Goal: Transaction & Acquisition: Obtain resource

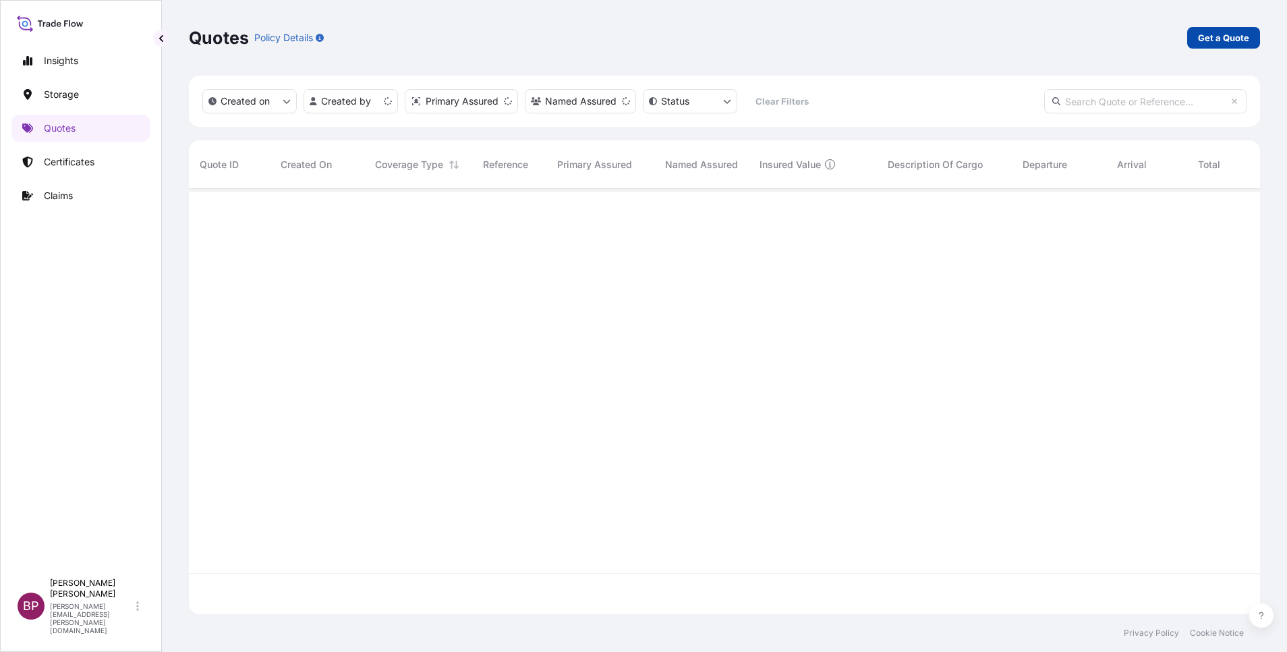
click at [1236, 40] on p "Get a Quote" at bounding box center [1223, 37] width 51 height 13
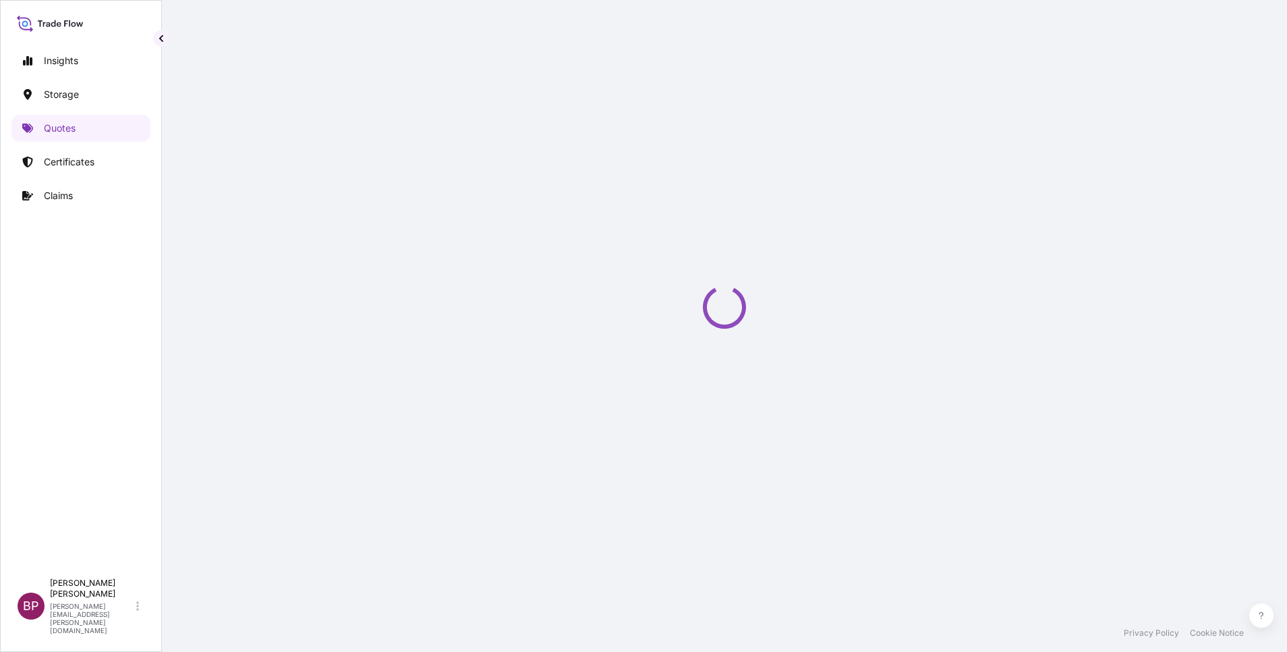
select select "Water"
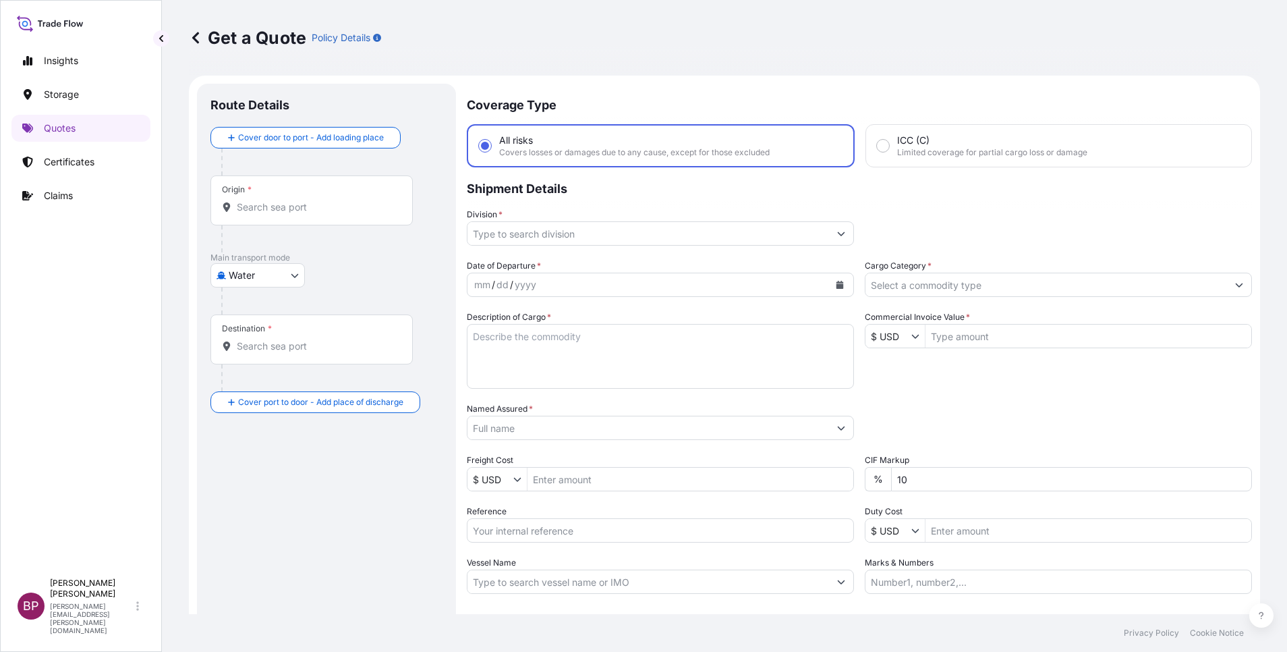
scroll to position [22, 0]
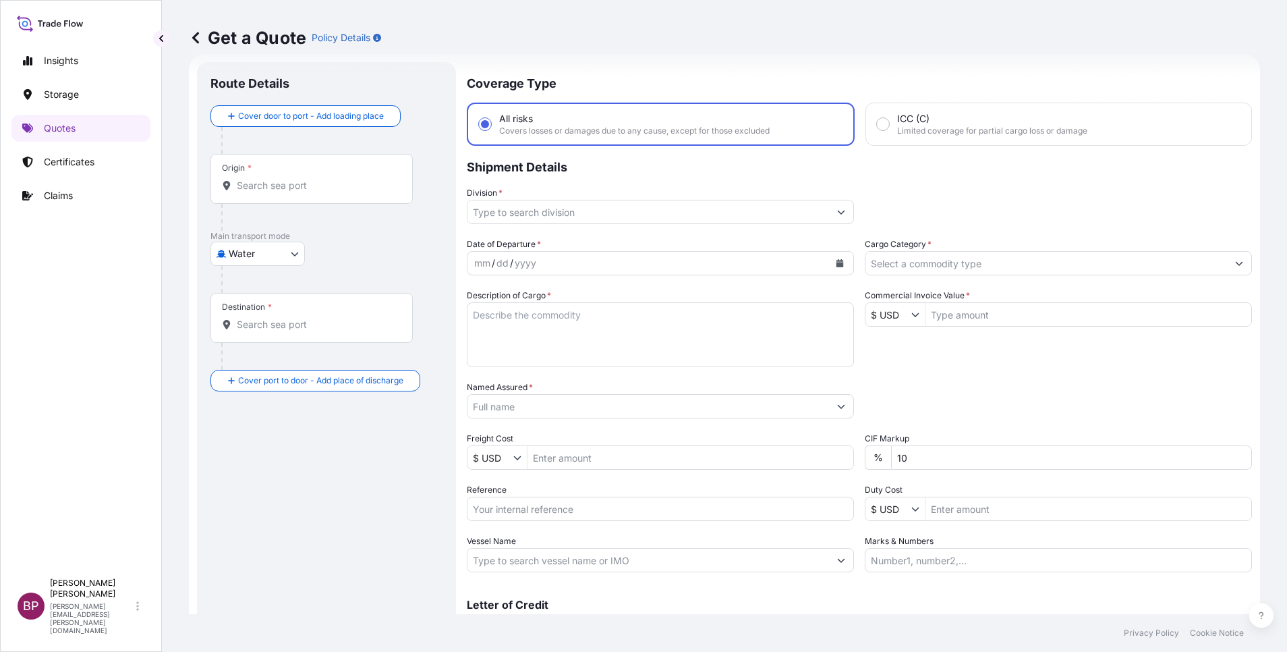
click at [566, 349] on textarea "Description of Cargo *" at bounding box center [660, 334] width 387 height 65
click at [543, 511] on input "Reference" at bounding box center [660, 509] width 387 height 24
paste input "ACID:2302709802025080088 SSLS3335"
type input "ACID:2302709802025080088 SSLS3335"
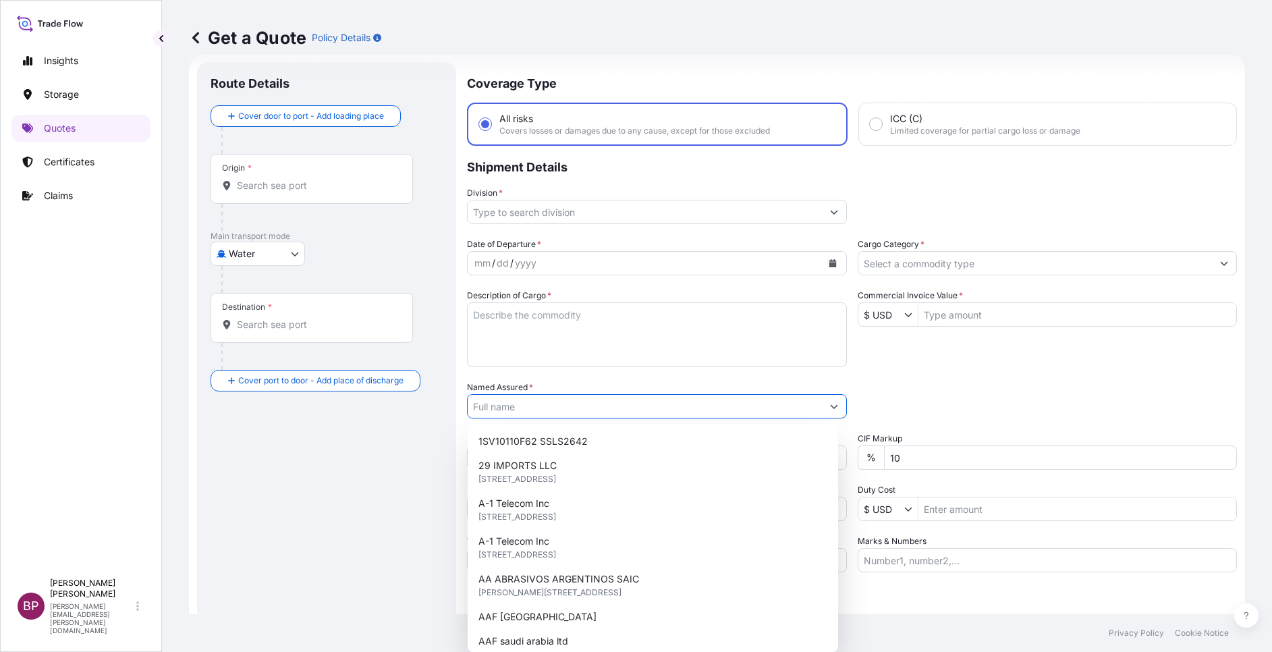
drag, startPoint x: 524, startPoint y: 410, endPoint x: 537, endPoint y: 415, distance: 13.7
click at [525, 410] on input "Named Assured *" at bounding box center [645, 406] width 354 height 24
paste input "OBEIKAN GLASS COMPANY"
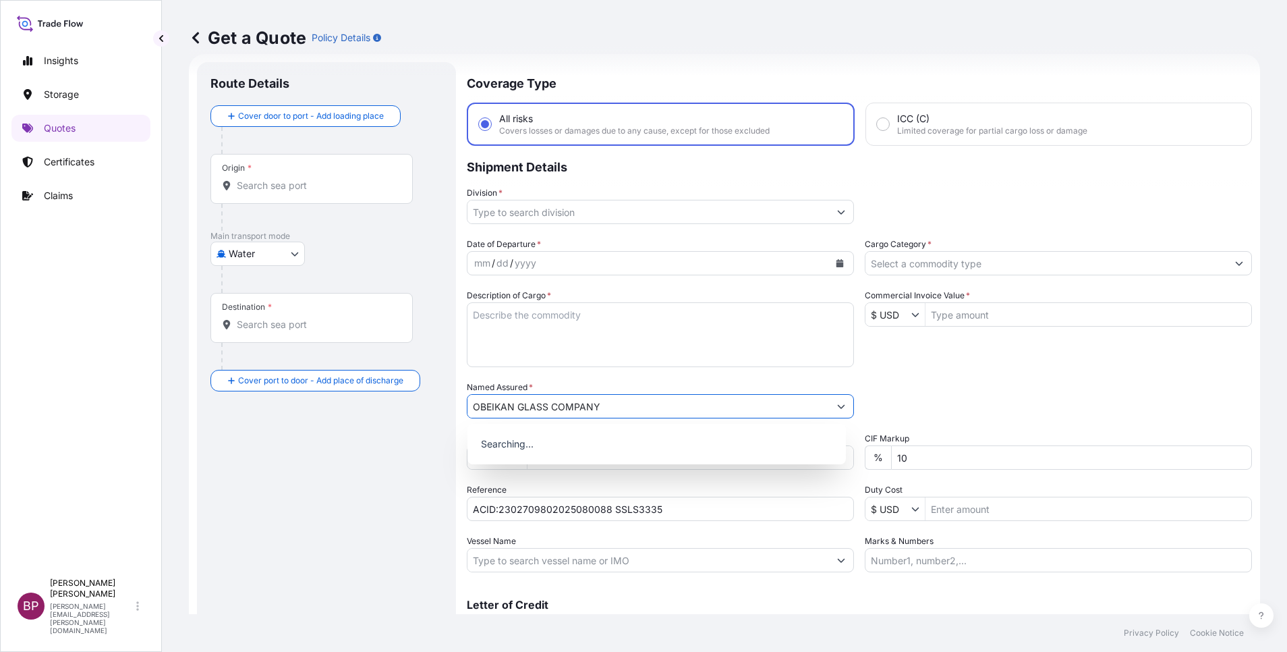
type input "OBEIKAN GLASS COMPANY"
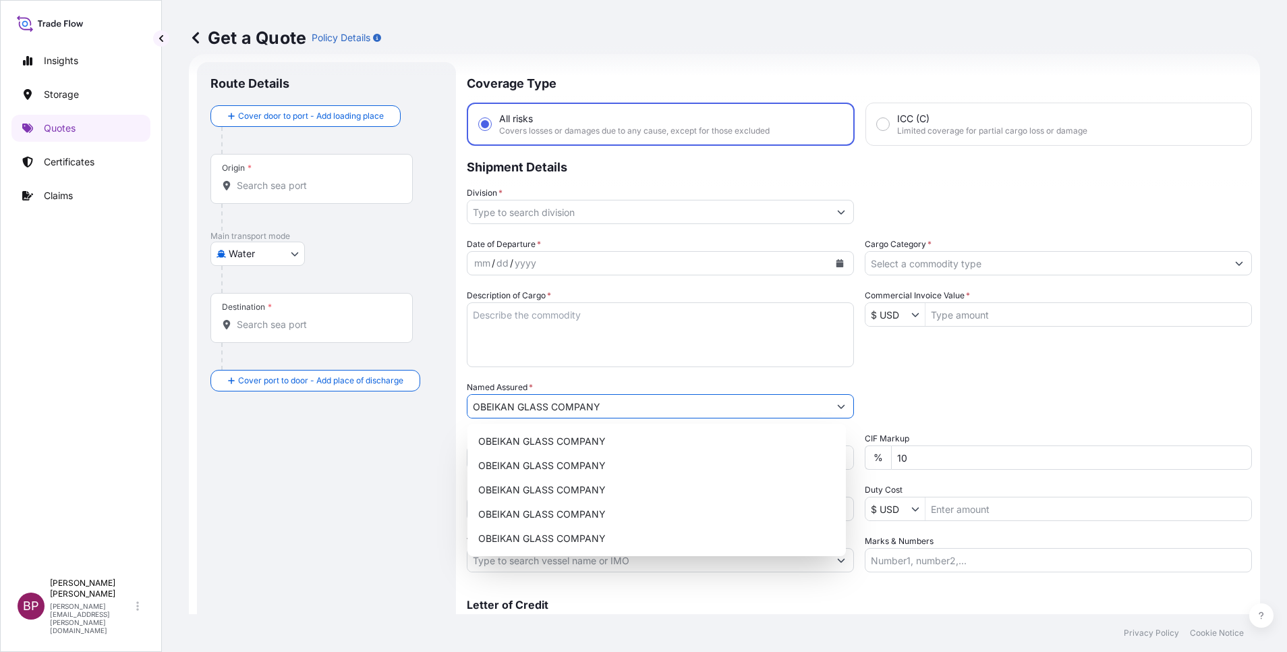
click at [605, 356] on textarea "Description of Cargo *" at bounding box center [660, 334] width 387 height 65
paste textarea "CLEAR GLASS"
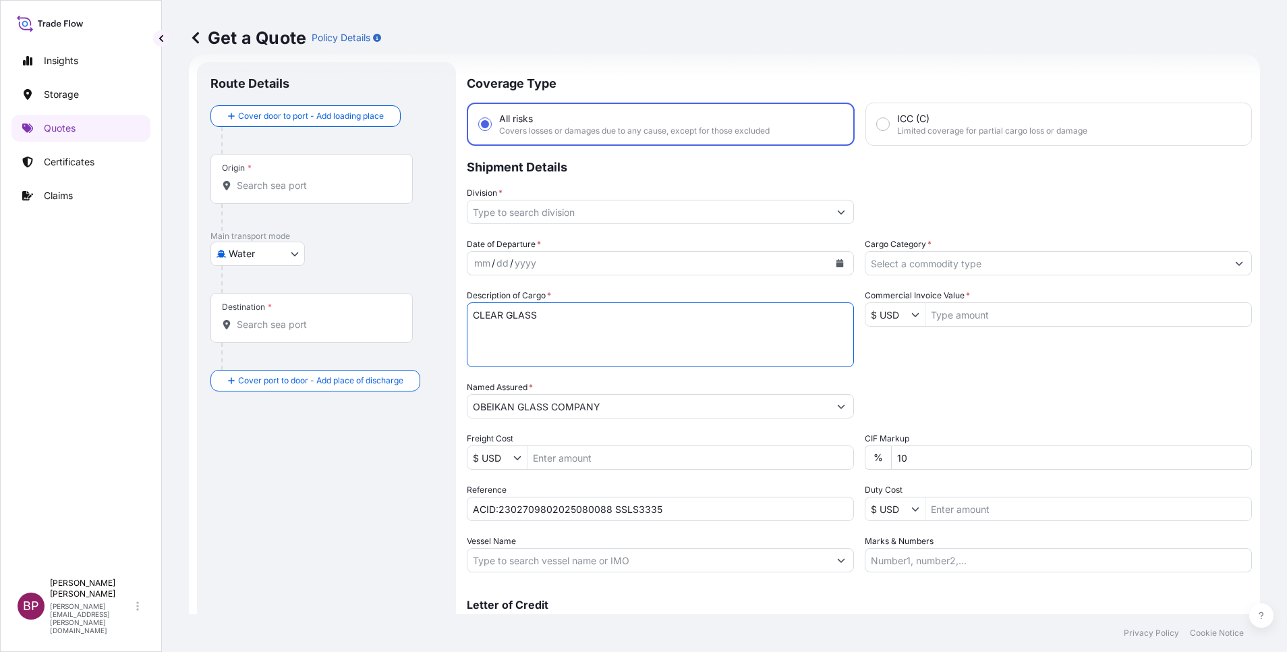
type textarea "CLEAR GLASS"
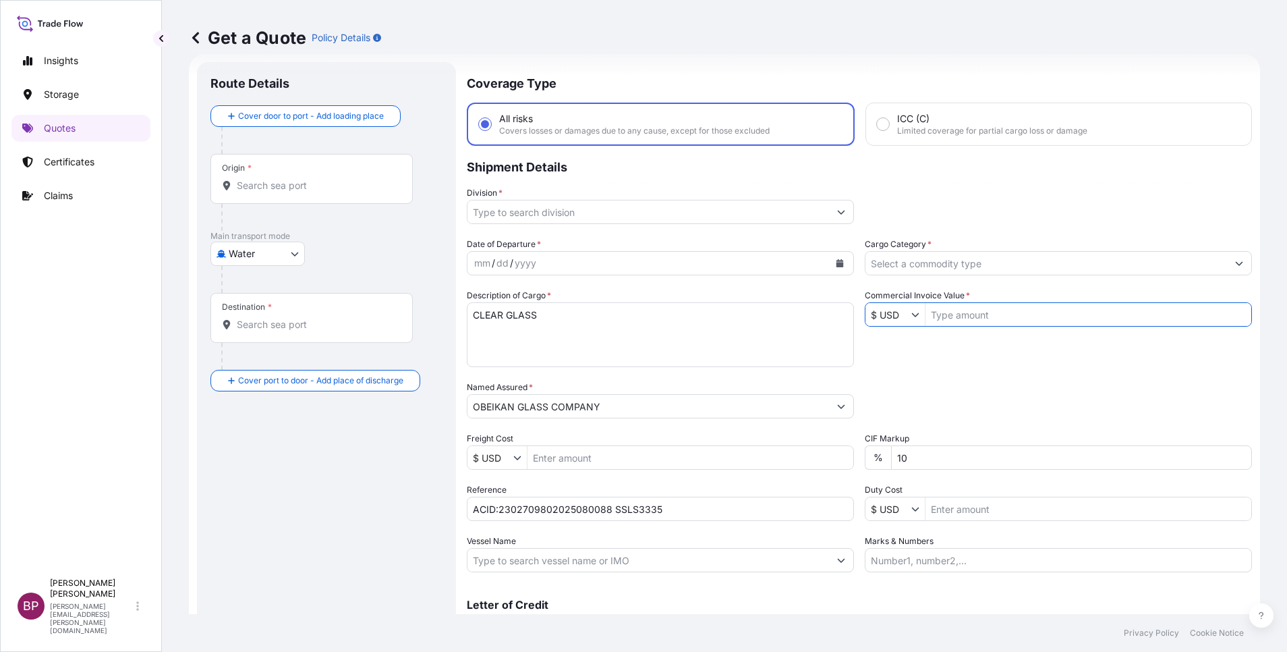
click at [962, 310] on input "Commercial Invoice Value *" at bounding box center [1089, 314] width 326 height 24
paste input "30606.76"
type input "30,606.76"
click at [785, 454] on div "Date of Departure * mm / dd / yyyy Cargo Category * Description of Cargo * CLEA…" at bounding box center [859, 405] width 785 height 335
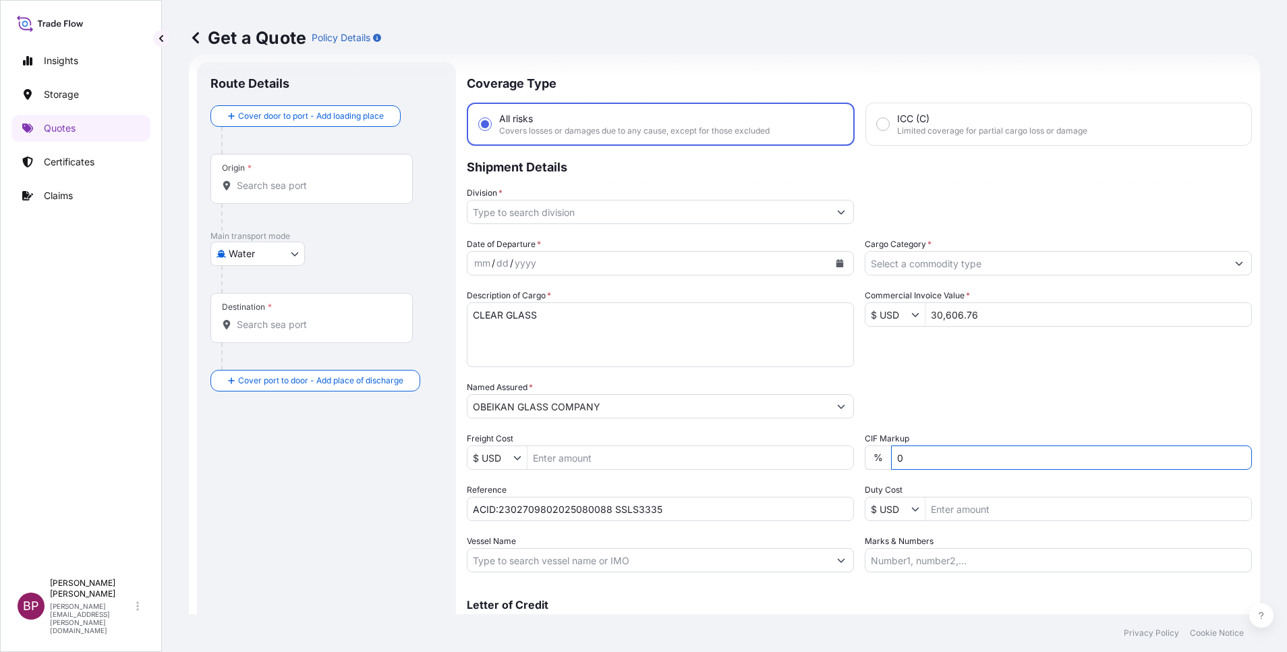
type input "0"
click at [711, 217] on input "Division *" at bounding box center [649, 212] width 362 height 24
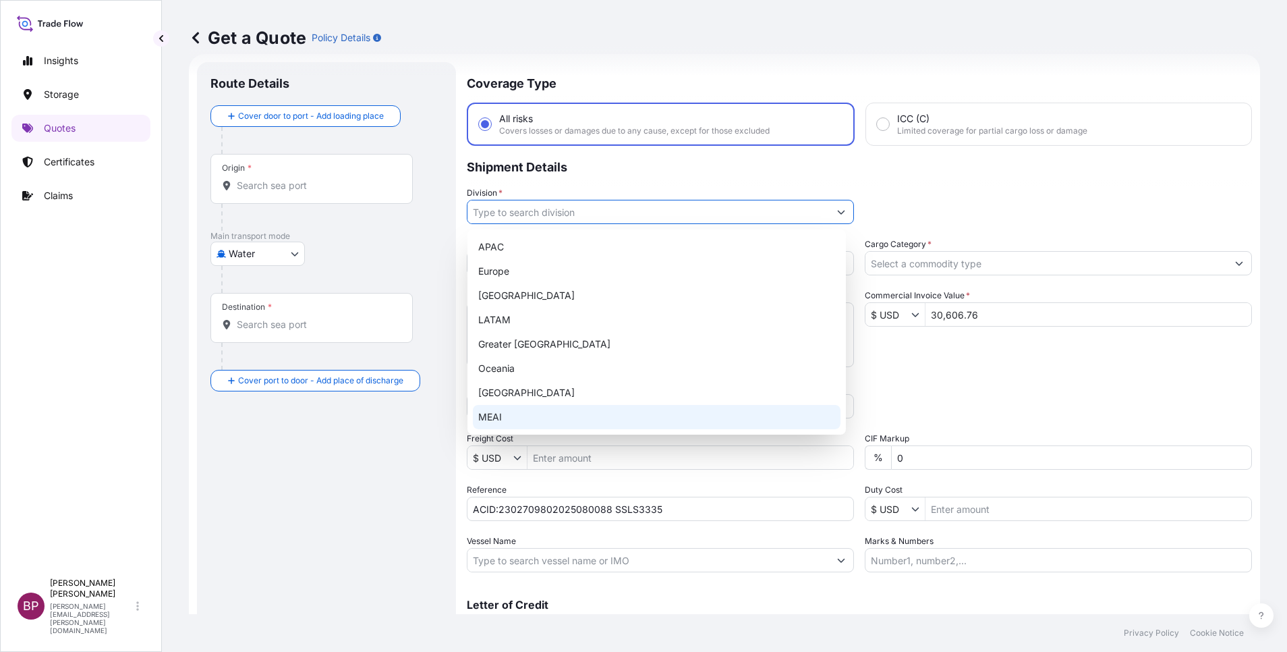
click at [584, 423] on div "MEAI" at bounding box center [657, 417] width 368 height 24
type input "MEAI"
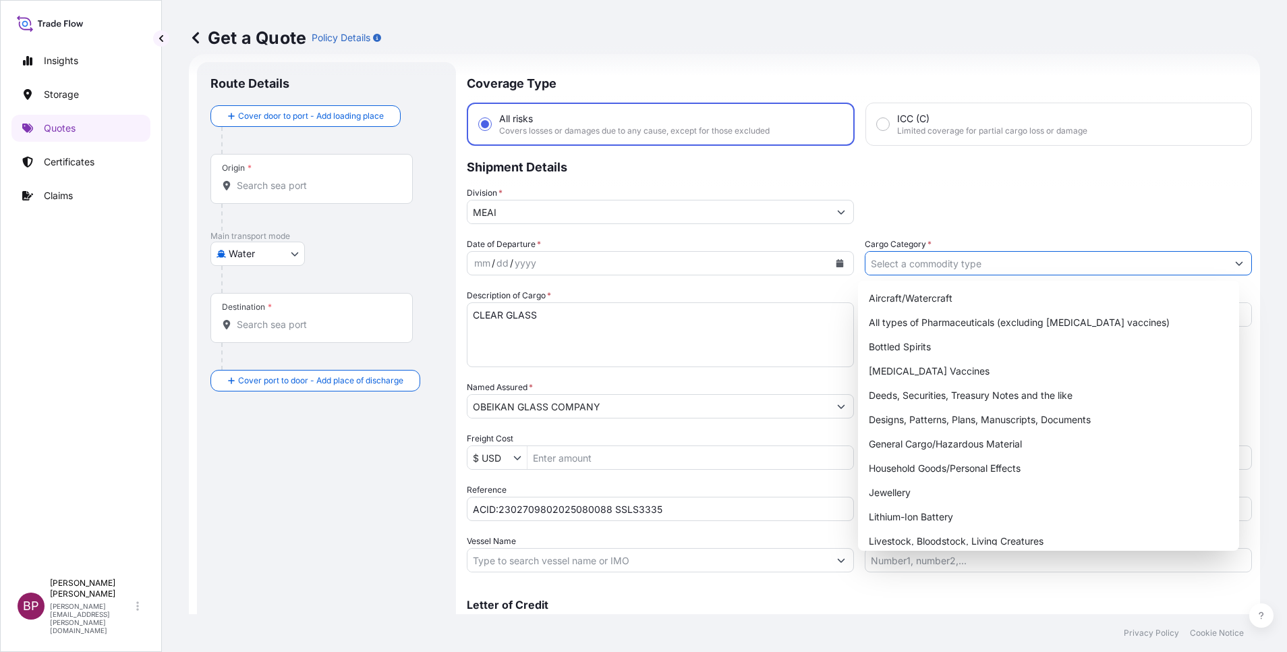
click at [955, 260] on input "Cargo Category *" at bounding box center [1047, 263] width 362 height 24
click at [924, 443] on div "General Cargo/Hazardous Material" at bounding box center [1049, 444] width 370 height 24
type input "General Cargo/Hazardous Material"
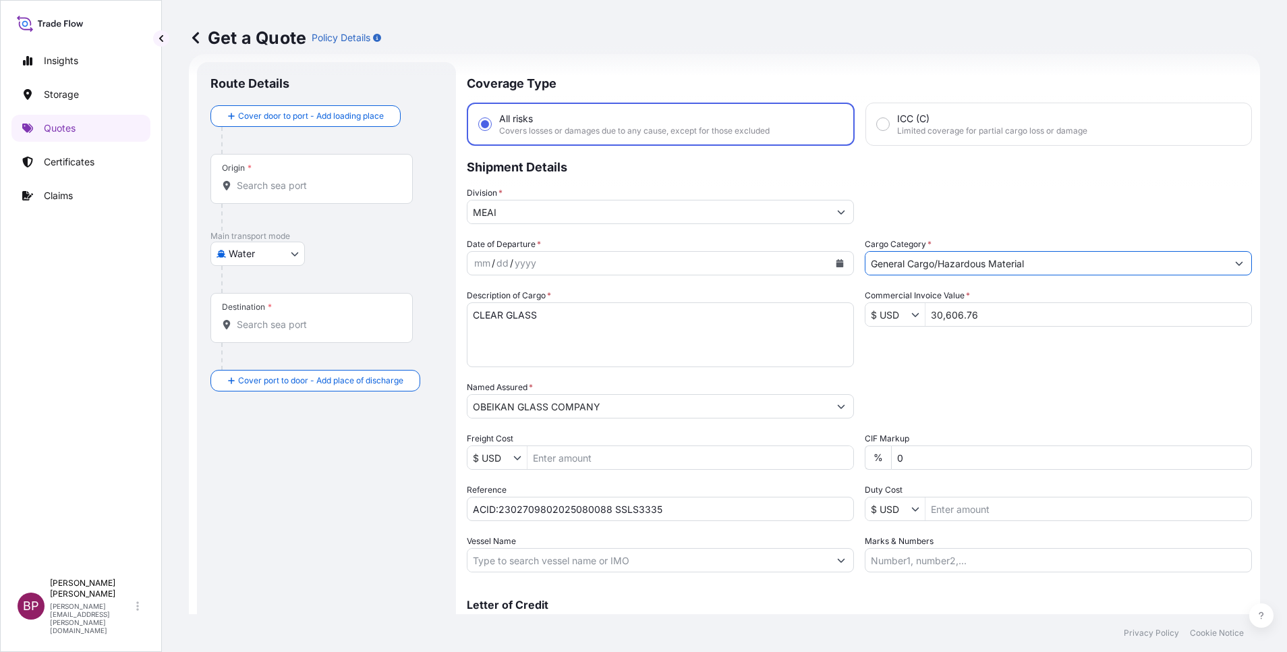
click at [837, 265] on icon "Calendar" at bounding box center [840, 263] width 7 height 8
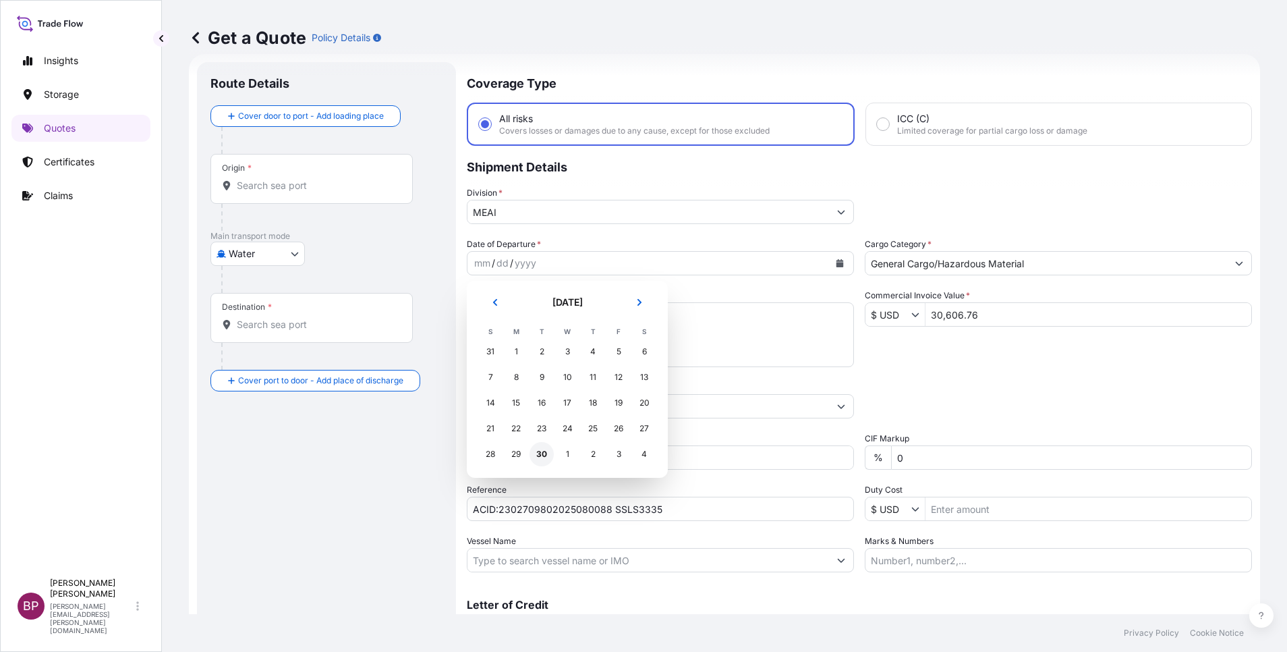
click at [542, 456] on div "30" at bounding box center [542, 454] width 24 height 24
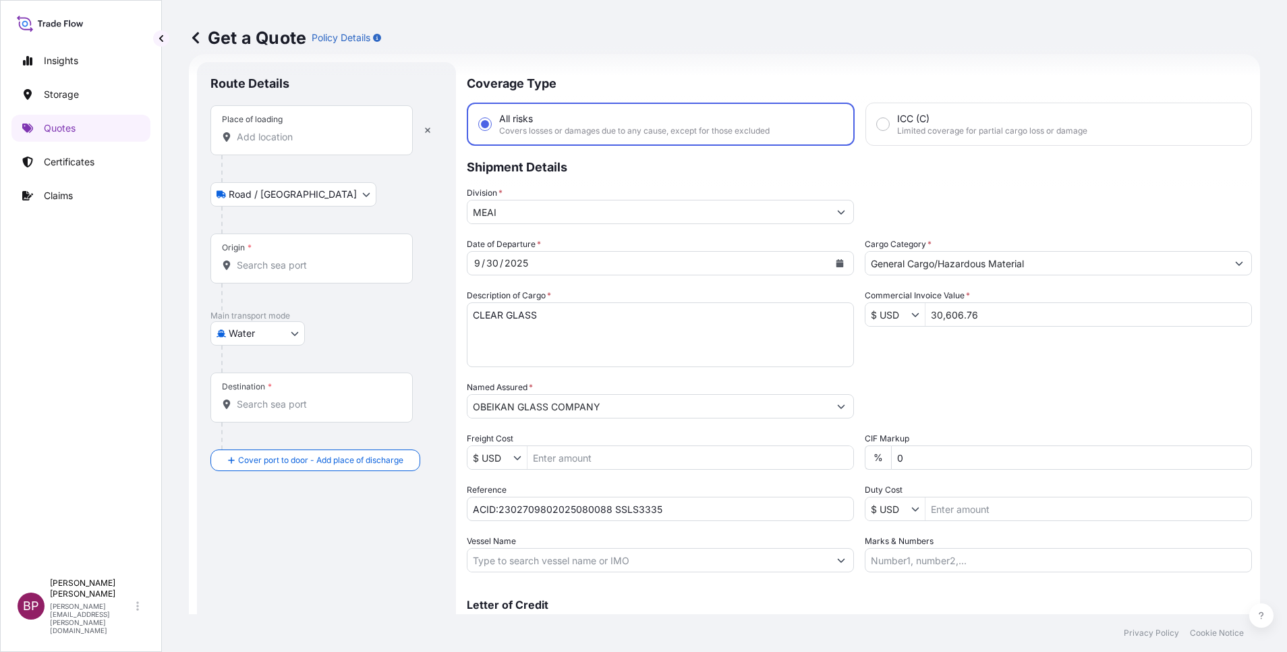
click at [278, 141] on input "Place of loading" at bounding box center [316, 136] width 159 height 13
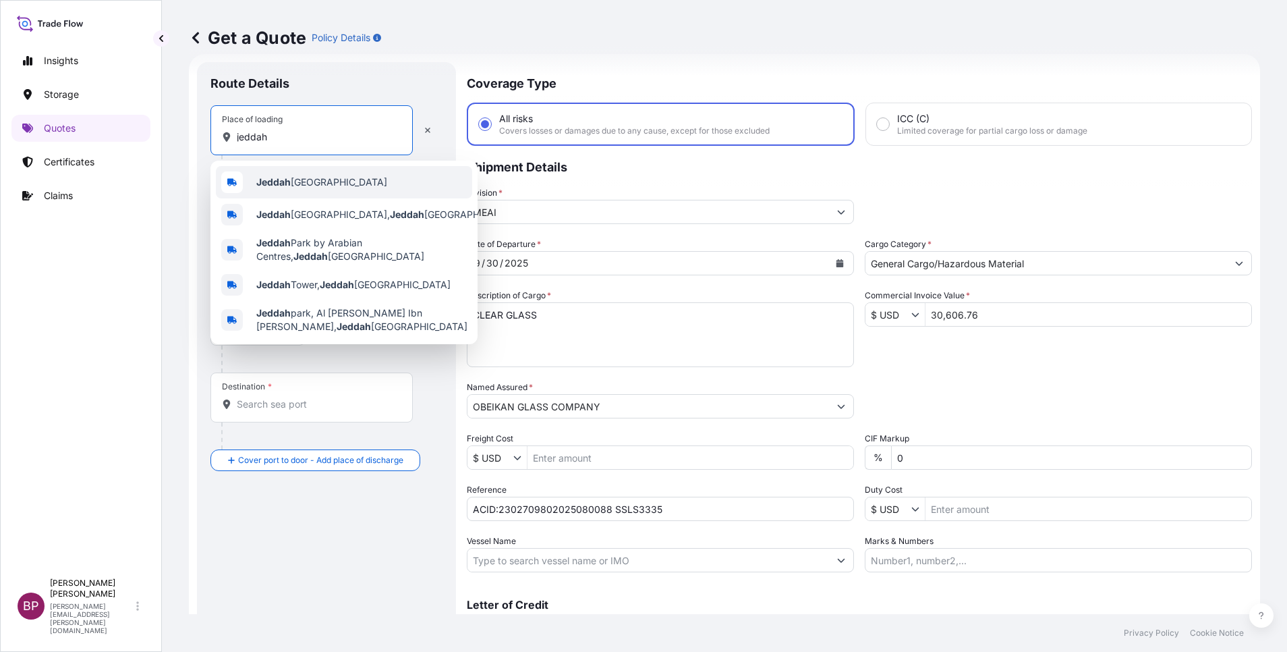
click at [284, 190] on div "Jeddah [GEOGRAPHIC_DATA]" at bounding box center [344, 182] width 256 height 32
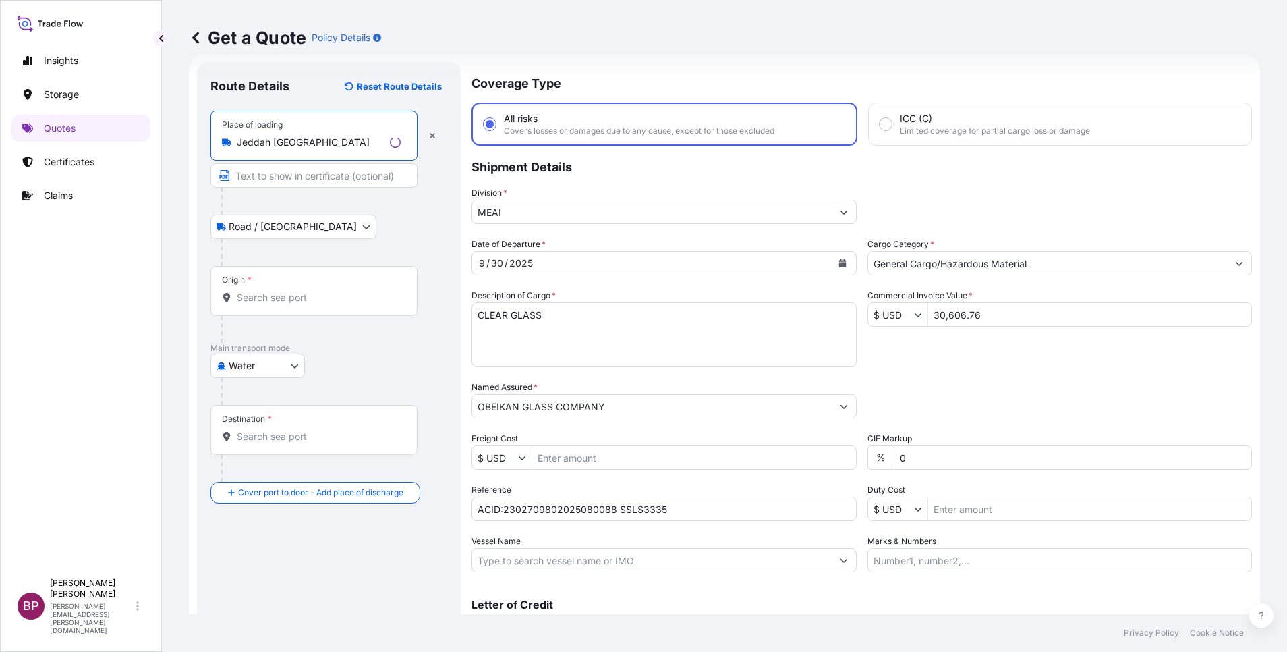
type input "Jeddah [GEOGRAPHIC_DATA]"
click at [273, 288] on div "Origin *" at bounding box center [314, 291] width 207 height 50
click at [273, 291] on input "Origin *" at bounding box center [319, 297] width 164 height 13
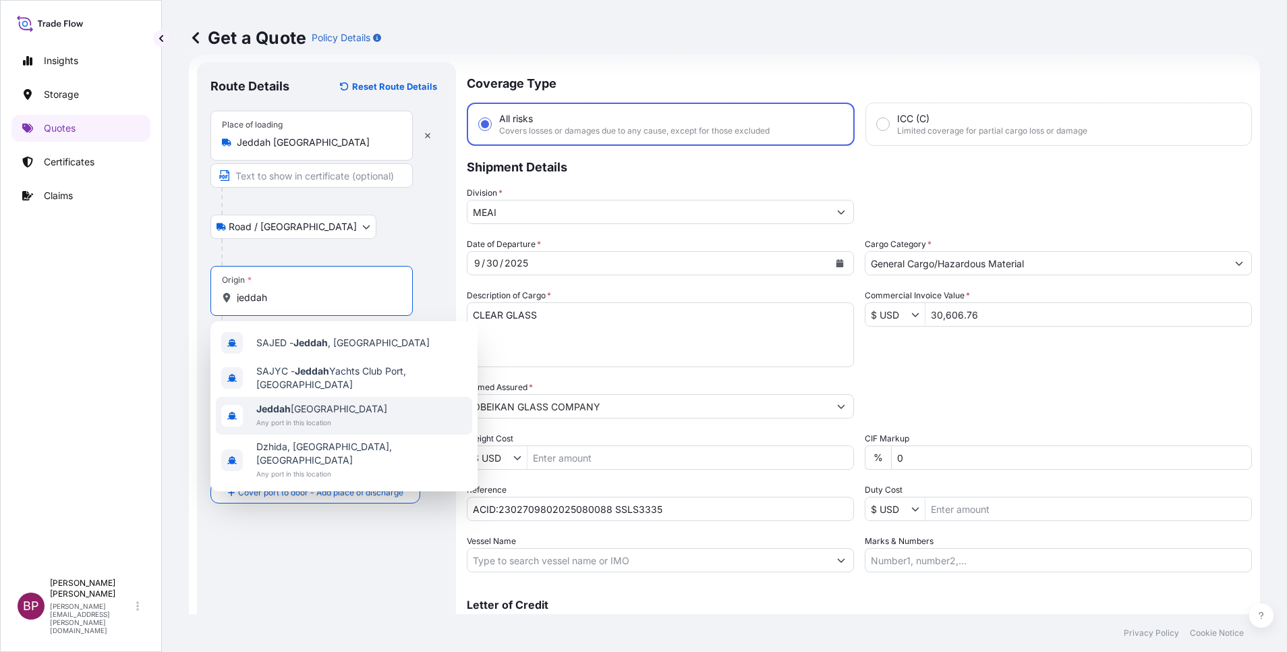
click at [320, 408] on span "Jeddah [GEOGRAPHIC_DATA]" at bounding box center [321, 408] width 131 height 13
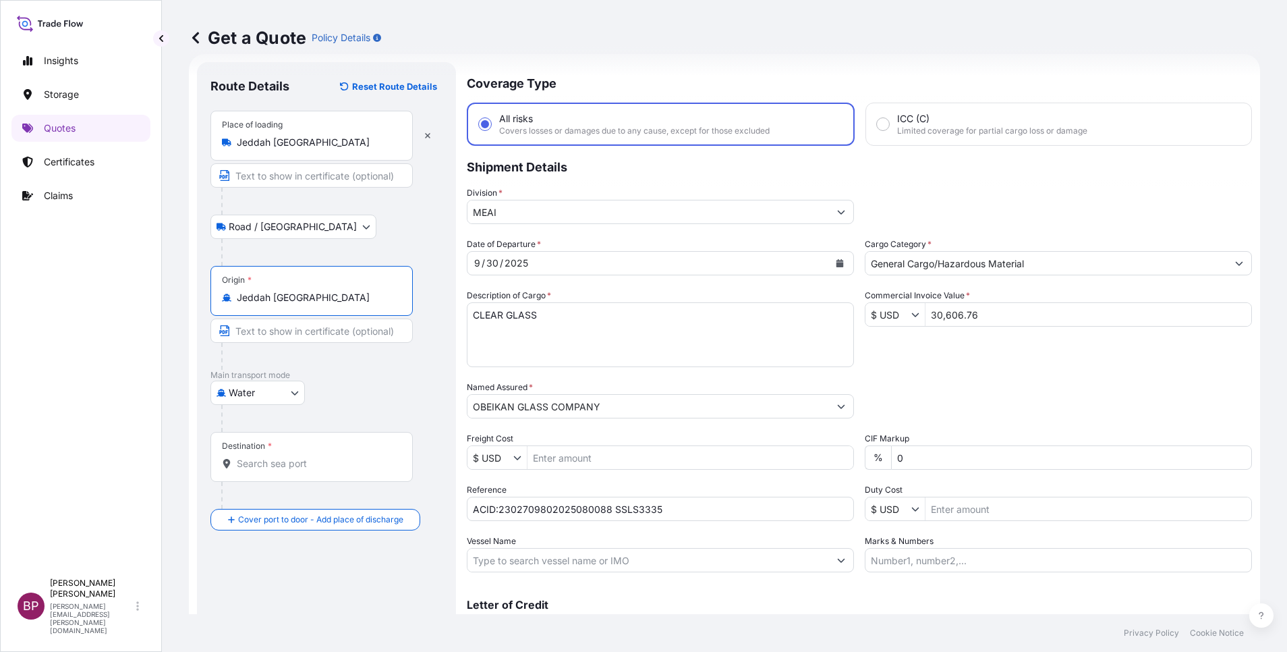
type input "Jeddah [GEOGRAPHIC_DATA]"
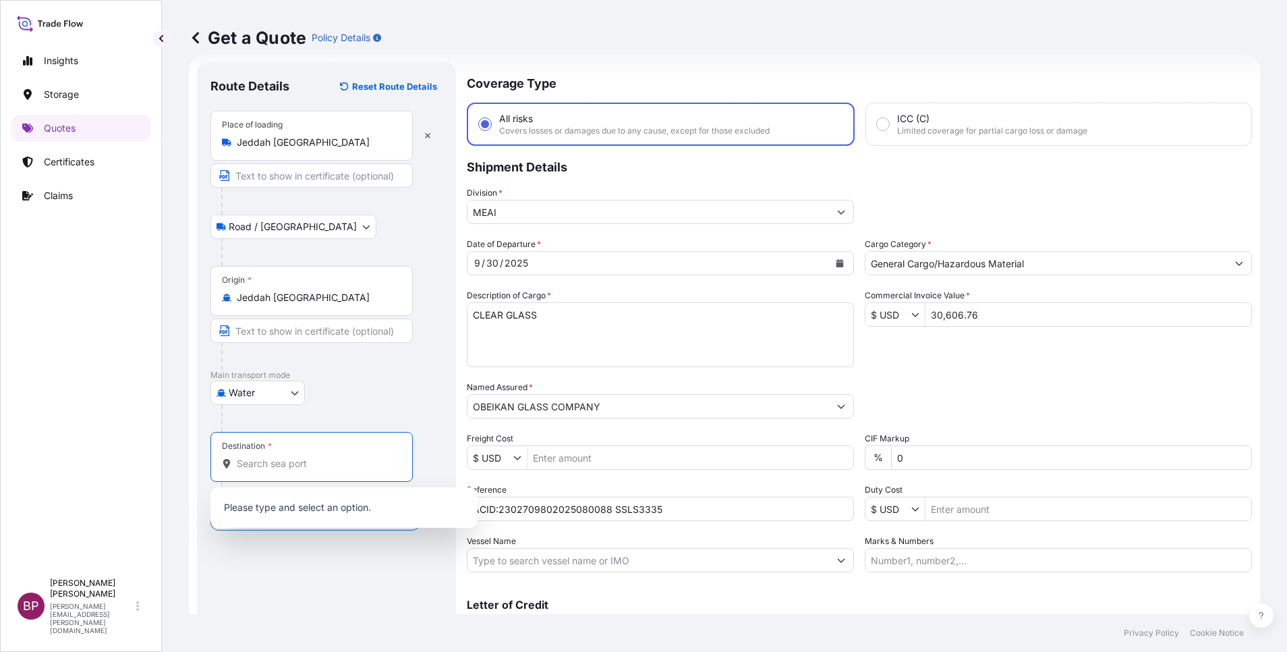
click at [287, 466] on input "Destination *" at bounding box center [316, 463] width 159 height 13
paste input "SOKHNA"
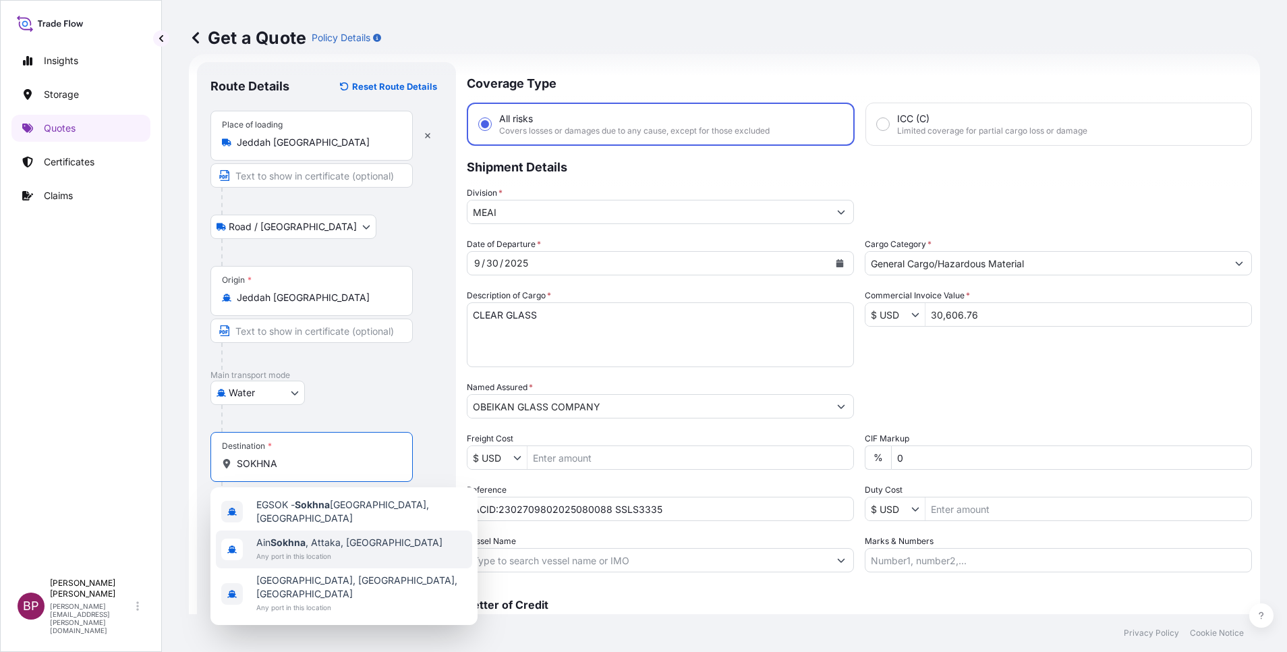
click at [317, 549] on span "Any port in this location" at bounding box center [349, 555] width 186 height 13
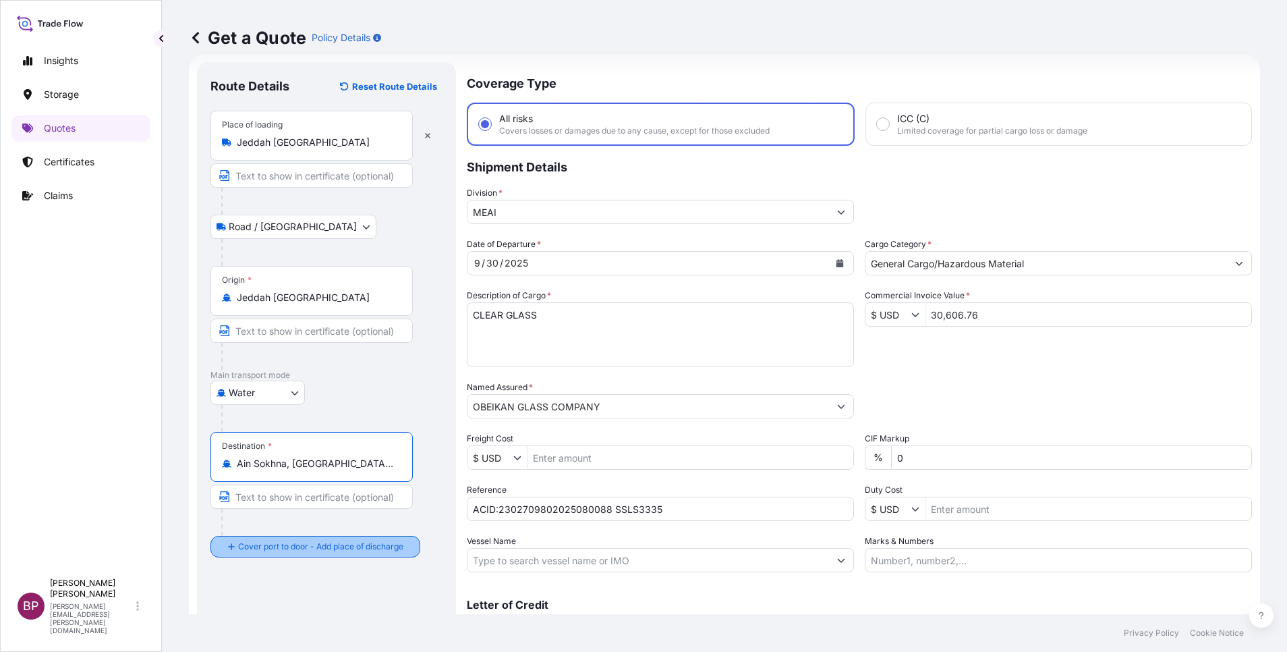
type input "Ain Sokhna, [GEOGRAPHIC_DATA], [GEOGRAPHIC_DATA]"
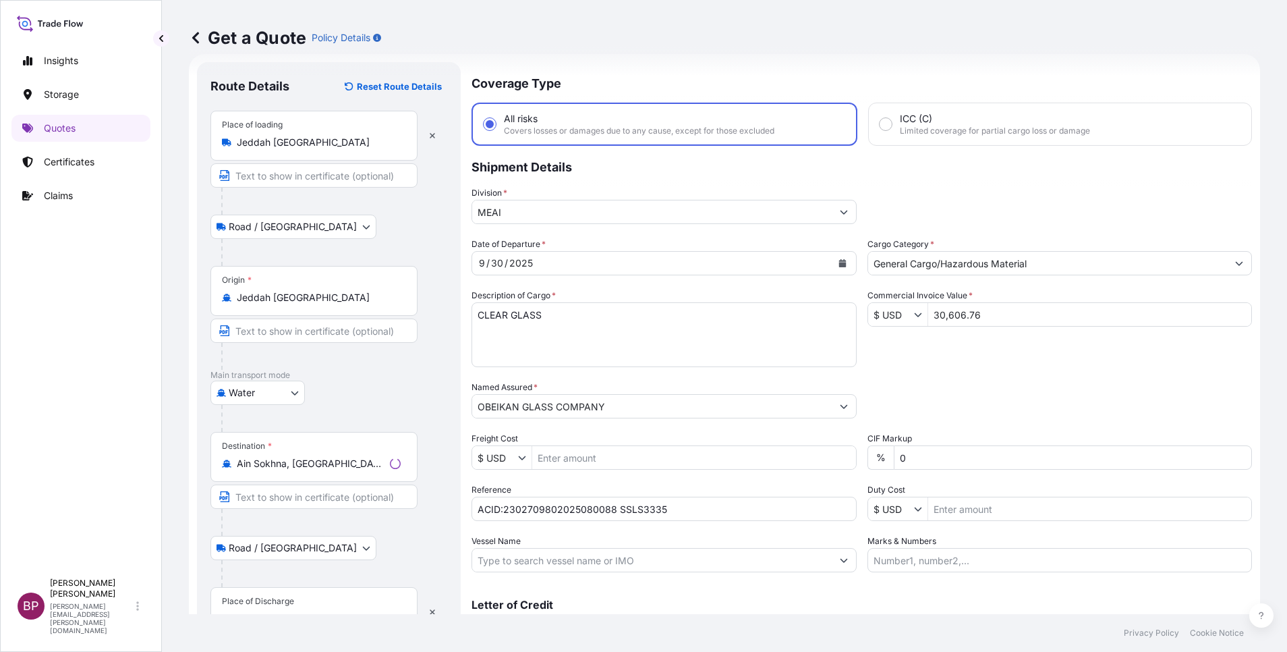
click at [311, 598] on div "Place of Discharge" at bounding box center [314, 612] width 207 height 50
click at [311, 612] on input "Place of Discharge" at bounding box center [319, 618] width 164 height 13
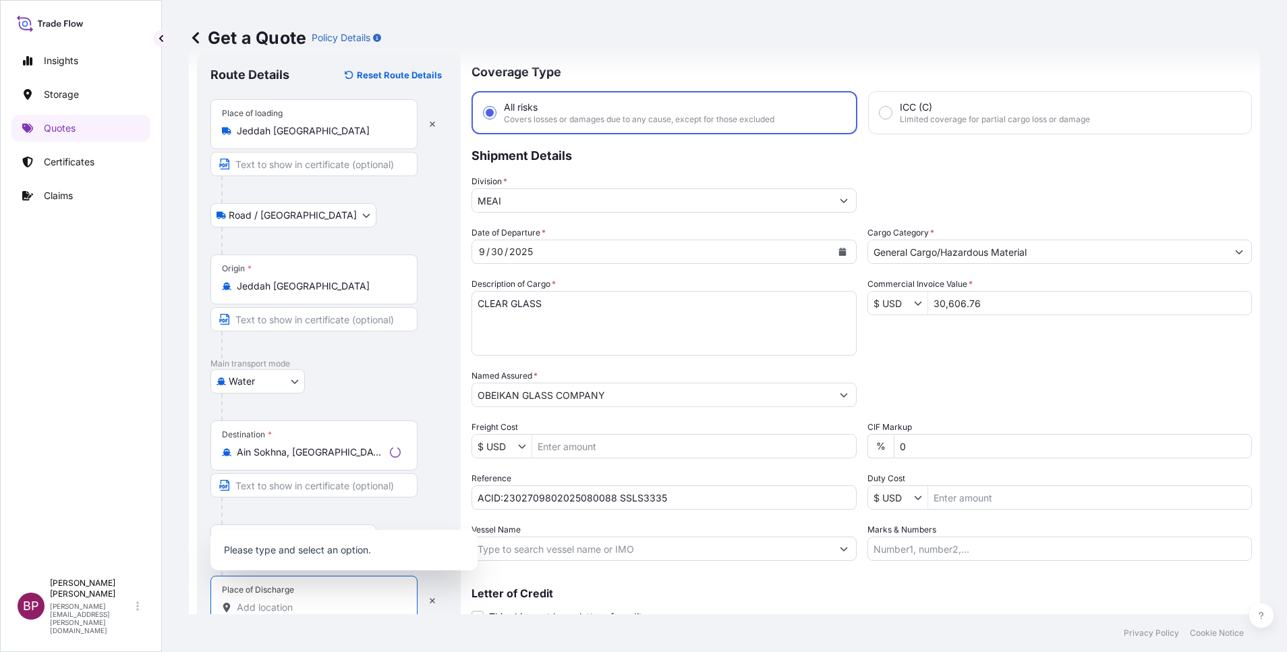
paste input "SOKHNA"
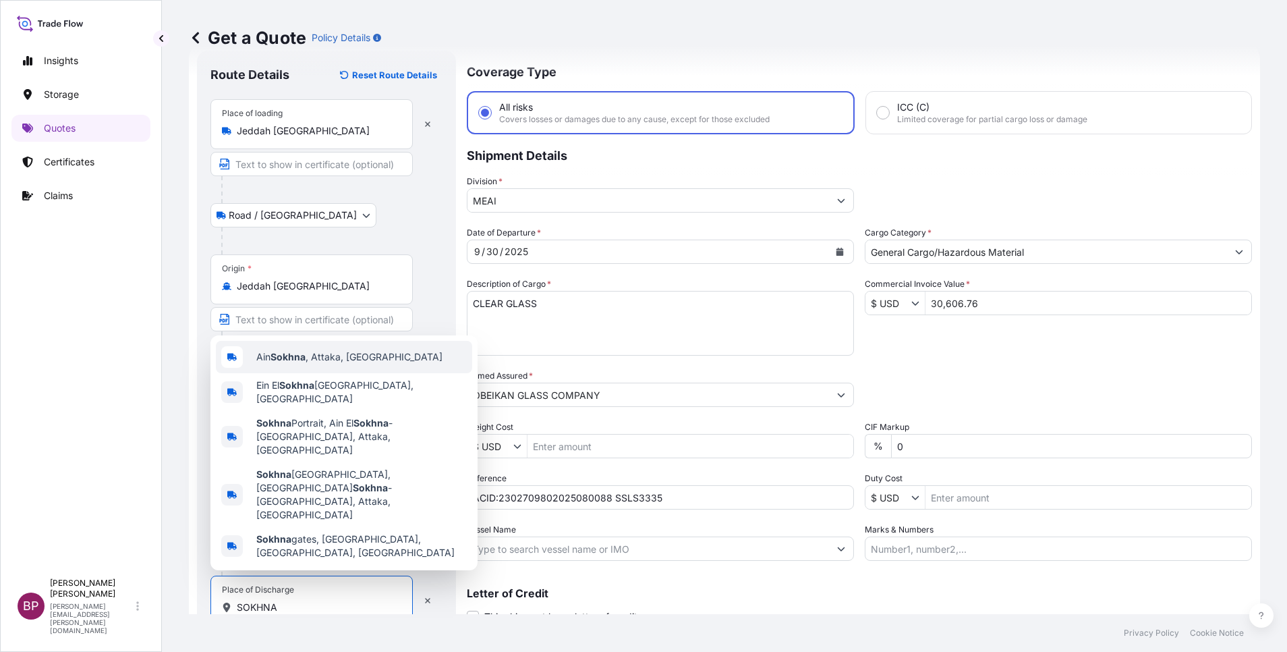
click at [354, 364] on span "Ain Sokhna , [GEOGRAPHIC_DATA], [GEOGRAPHIC_DATA]" at bounding box center [349, 356] width 186 height 13
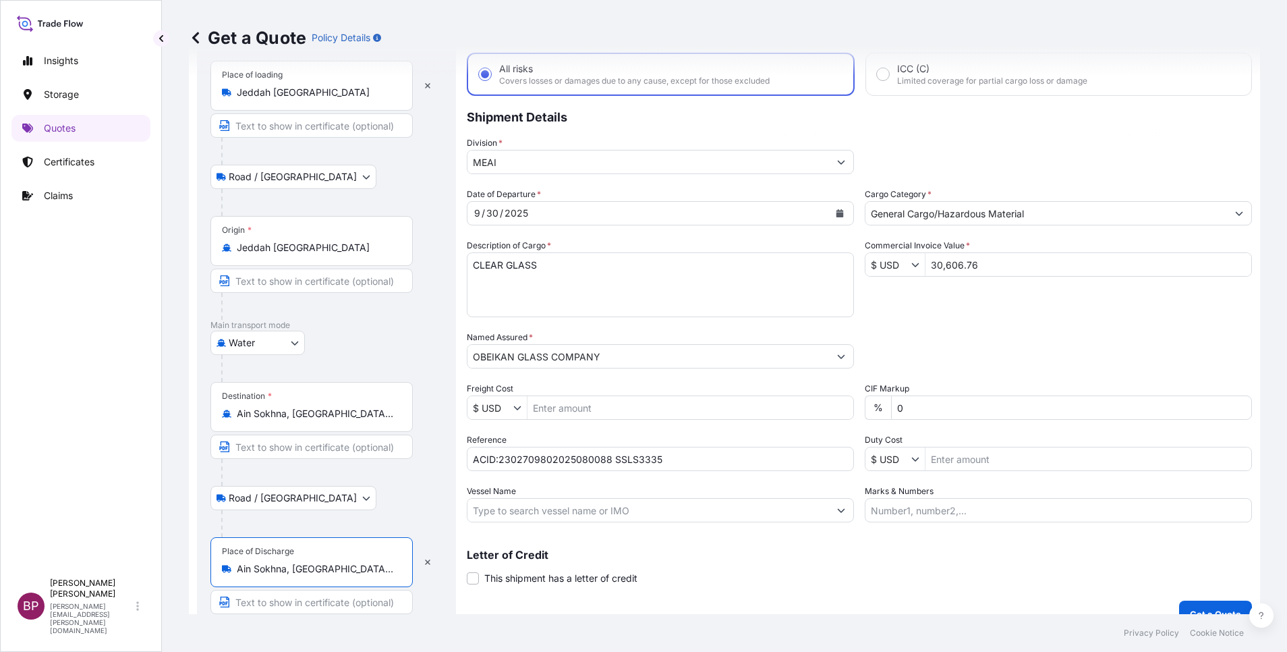
scroll to position [93, 0]
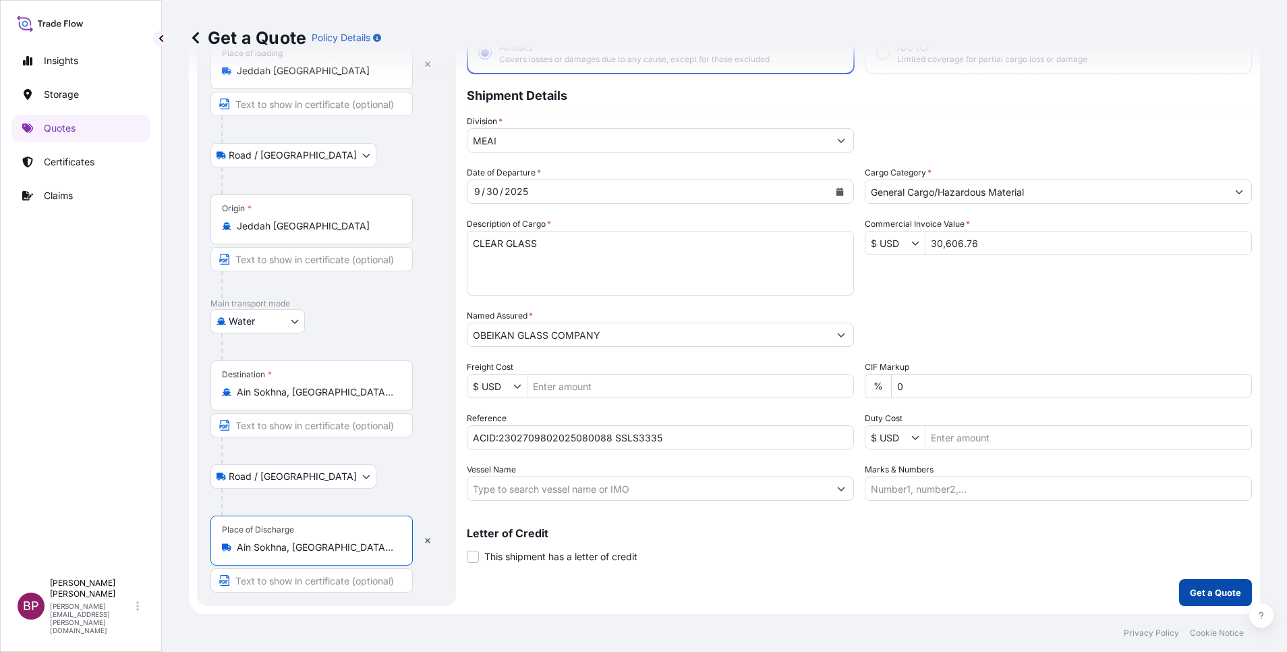
type input "Ain Sokhna, [GEOGRAPHIC_DATA], [GEOGRAPHIC_DATA]"
click at [1214, 592] on p "Get a Quote" at bounding box center [1215, 592] width 51 height 13
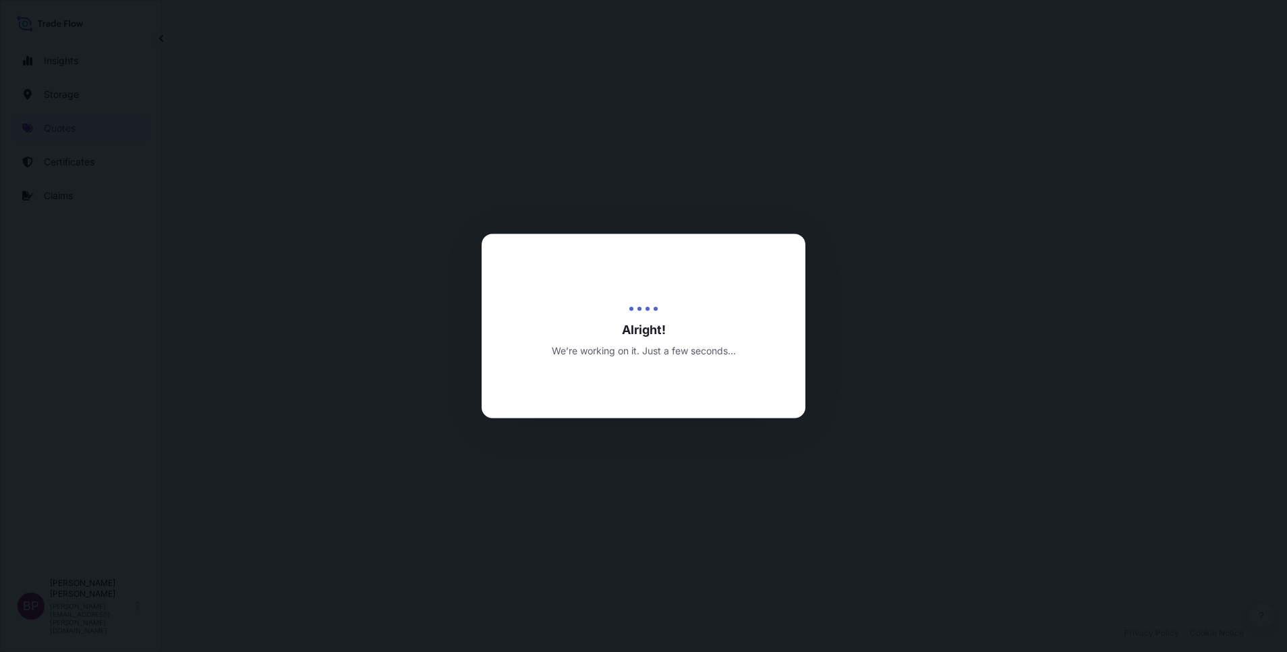
select select "Road / [GEOGRAPHIC_DATA]"
select select "Water"
select select "Road / [GEOGRAPHIC_DATA]"
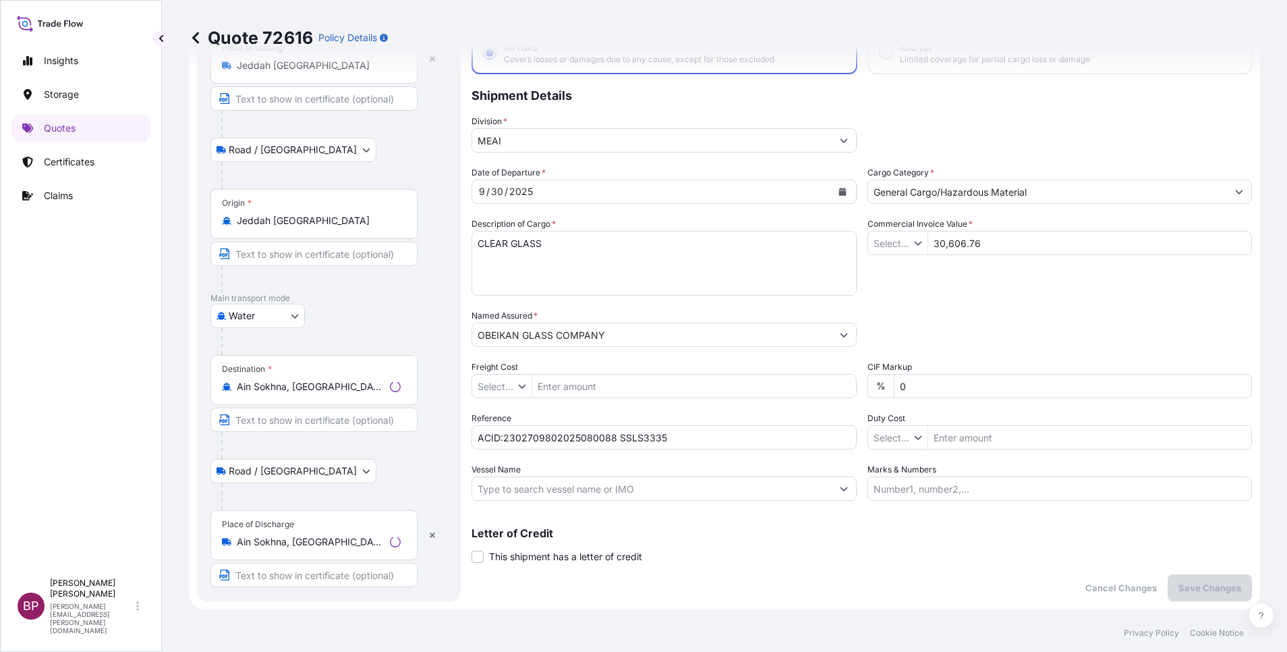
type input "$ USD"
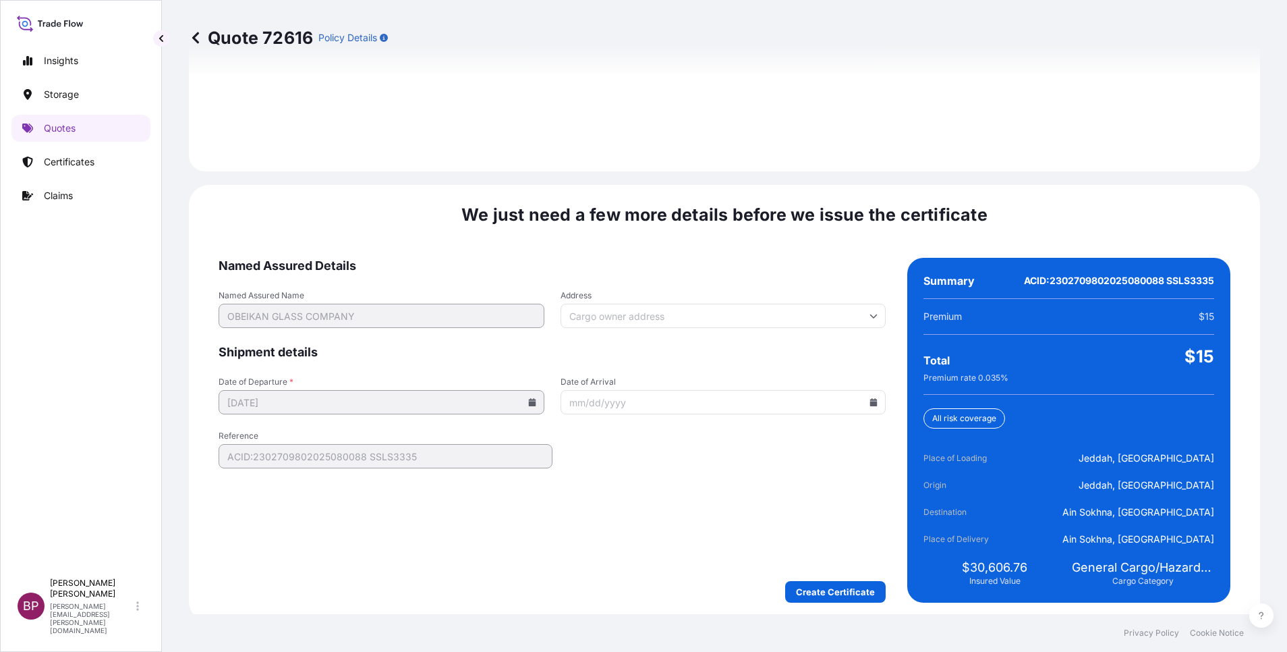
scroll to position [2000, 0]
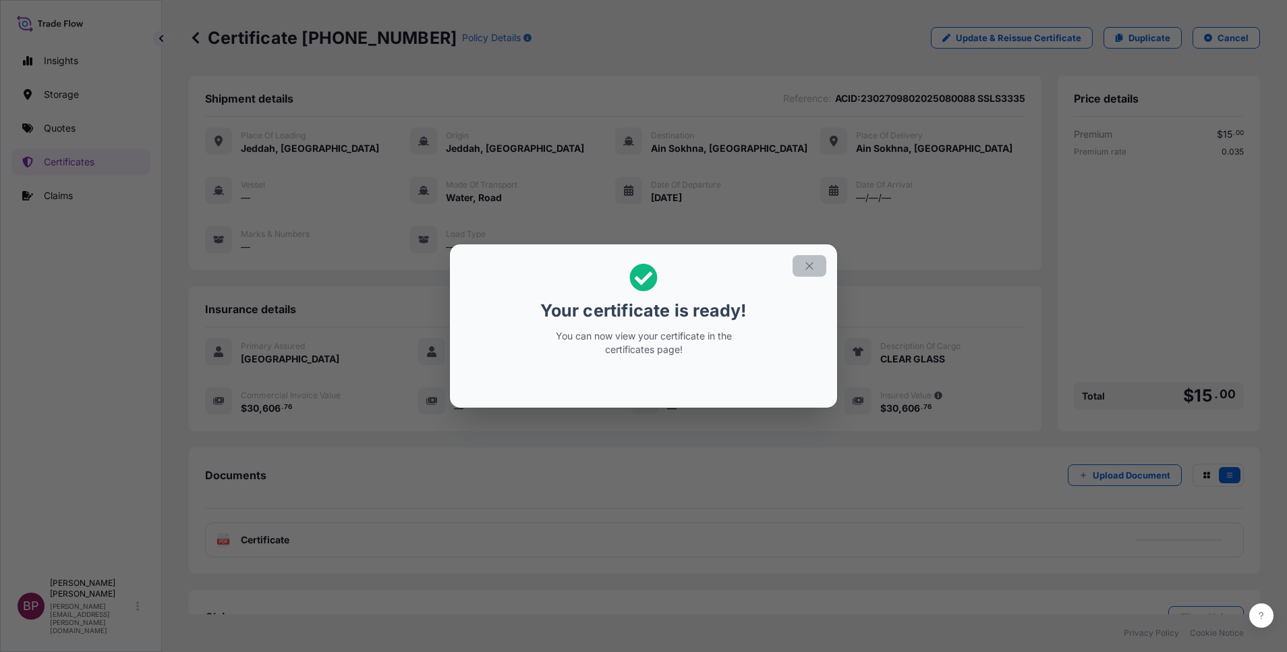
click at [812, 267] on icon "button" at bounding box center [810, 266] width 12 height 12
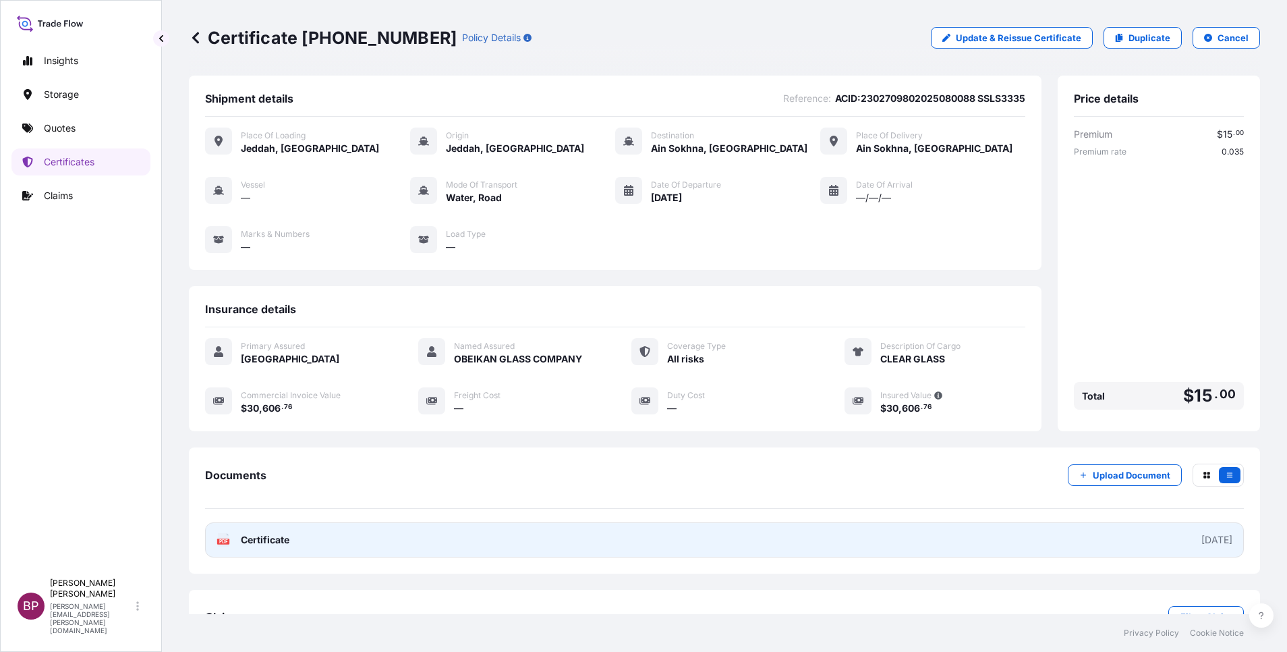
click at [290, 556] on link "PDF Certificate [DATE]" at bounding box center [724, 539] width 1039 height 35
